Goal: Task Accomplishment & Management: Manage account settings

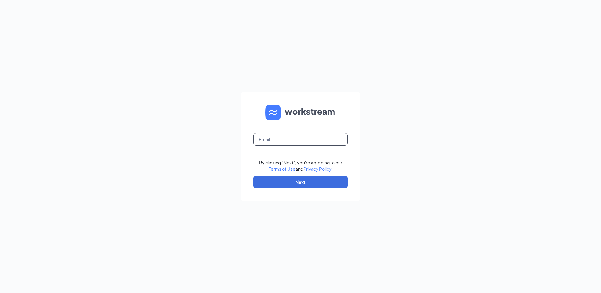
click at [287, 138] on input "text" at bounding box center [300, 139] width 94 height 13
type input "jonescody18@yahoo.com"
click at [300, 183] on button "Next" at bounding box center [300, 182] width 94 height 13
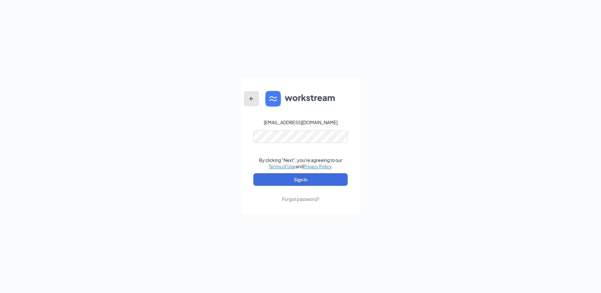
click at [247, 96] on button "button" at bounding box center [251, 98] width 15 height 15
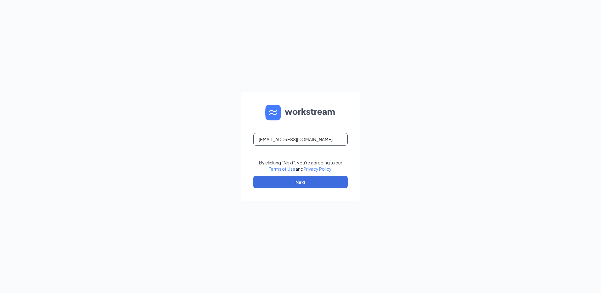
drag, startPoint x: 325, startPoint y: 137, endPoint x: 0, endPoint y: 118, distance: 325.9
click at [0, 118] on html "jonescody18@yahoo.com By clicking "Next", you're agreeing to our Terms of Use a…" at bounding box center [300, 146] width 601 height 293
type input "moline@custard15.com"
click at [309, 182] on button "Next" at bounding box center [300, 182] width 94 height 13
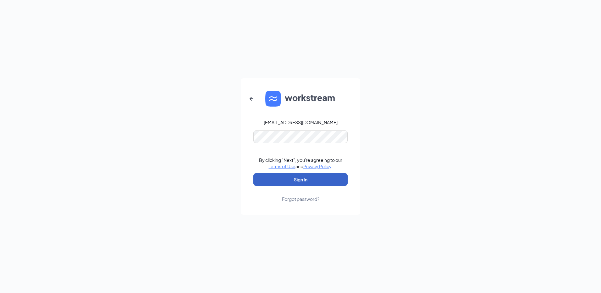
click at [307, 182] on button "Sign In" at bounding box center [300, 179] width 94 height 13
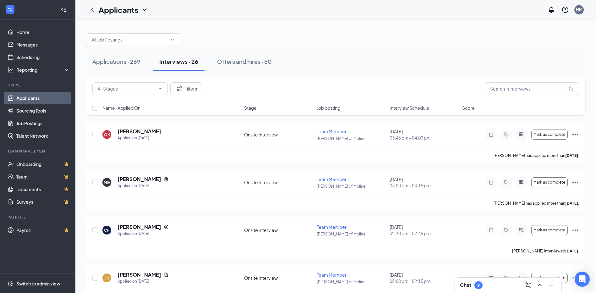
click at [418, 108] on span "Interview Schedule" at bounding box center [410, 108] width 40 height 6
click at [165, 275] on icon "Document" at bounding box center [166, 274] width 3 height 4
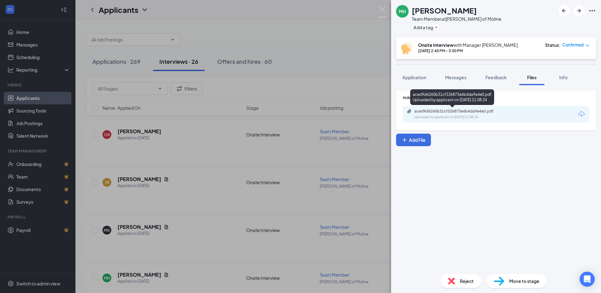
click at [431, 111] on div "aced9d6260b31cf336873e6b4da9e4e0.pdf" at bounding box center [458, 111] width 88 height 5
click at [180, 182] on div "MH [PERSON_NAME] Team Member at [PERSON_NAME] of Moline Add a tag Onsite Interv…" at bounding box center [300, 146] width 601 height 293
